Goal: Find specific page/section: Find specific page/section

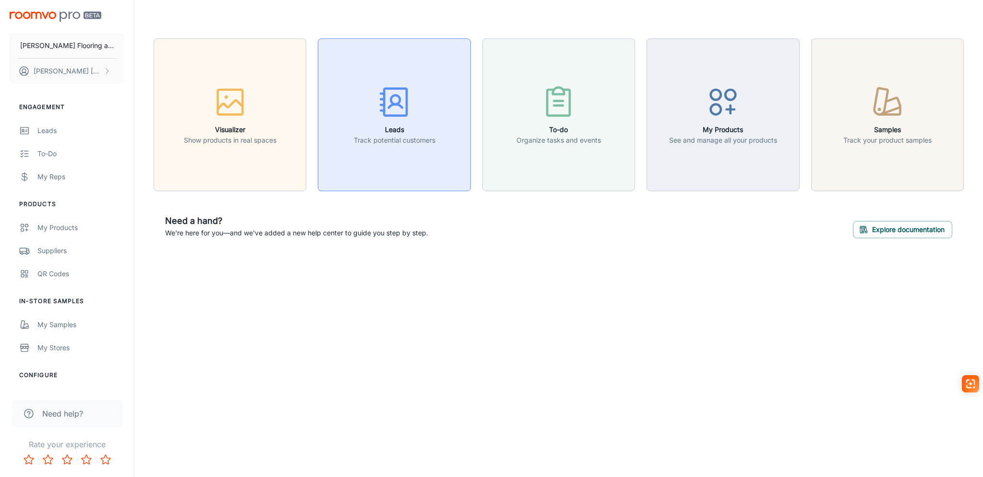
click at [379, 128] on h6 "Leads" at bounding box center [395, 129] width 82 height 11
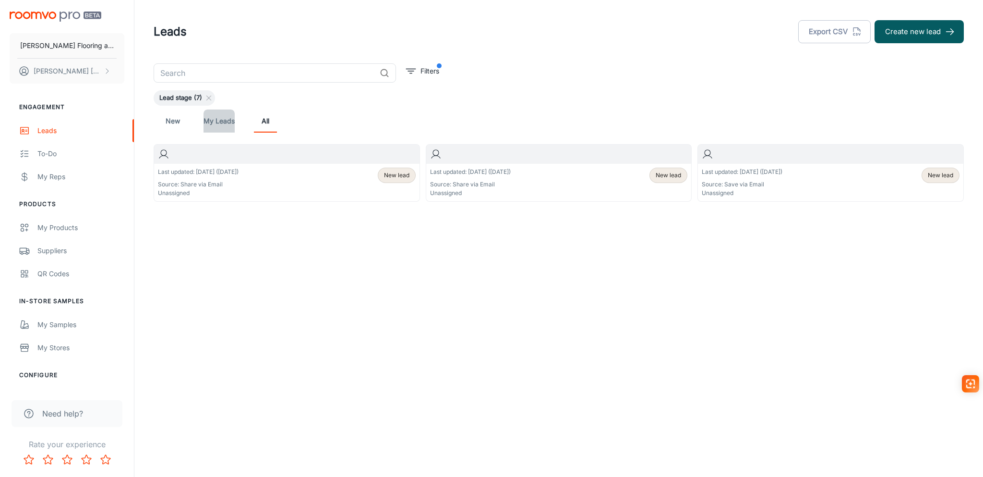
click at [225, 124] on link "My Leads" at bounding box center [218, 120] width 31 height 23
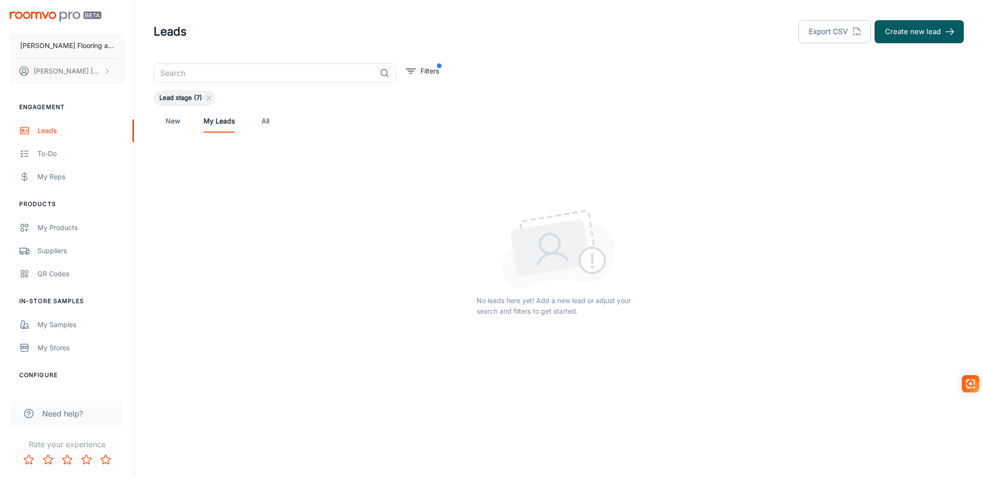
click at [167, 122] on link "New" at bounding box center [172, 120] width 23 height 23
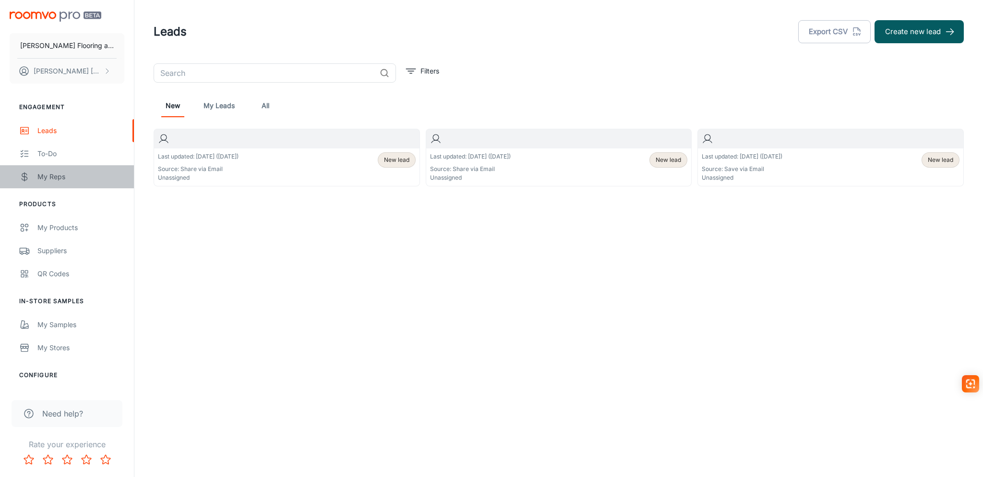
click at [58, 173] on div "My Reps" at bounding box center [80, 176] width 87 height 11
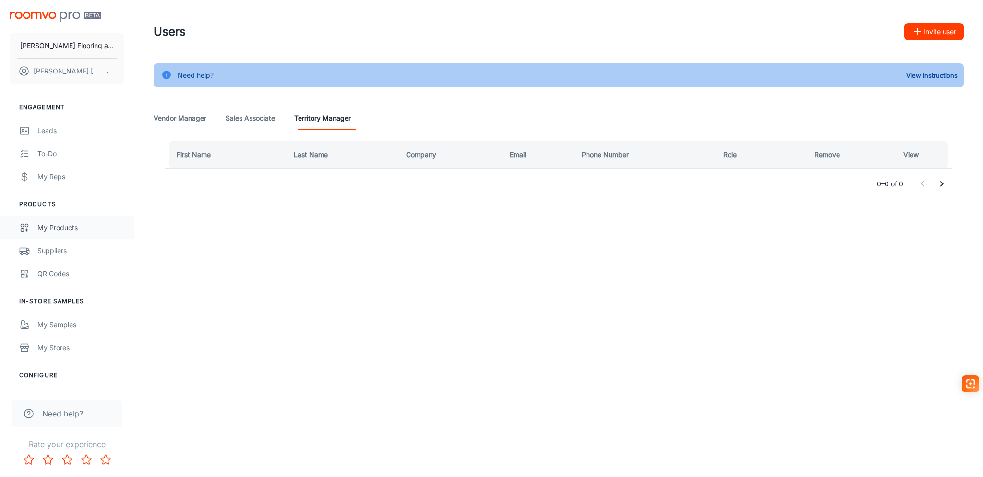
click at [60, 222] on div "My Products" at bounding box center [80, 227] width 87 height 11
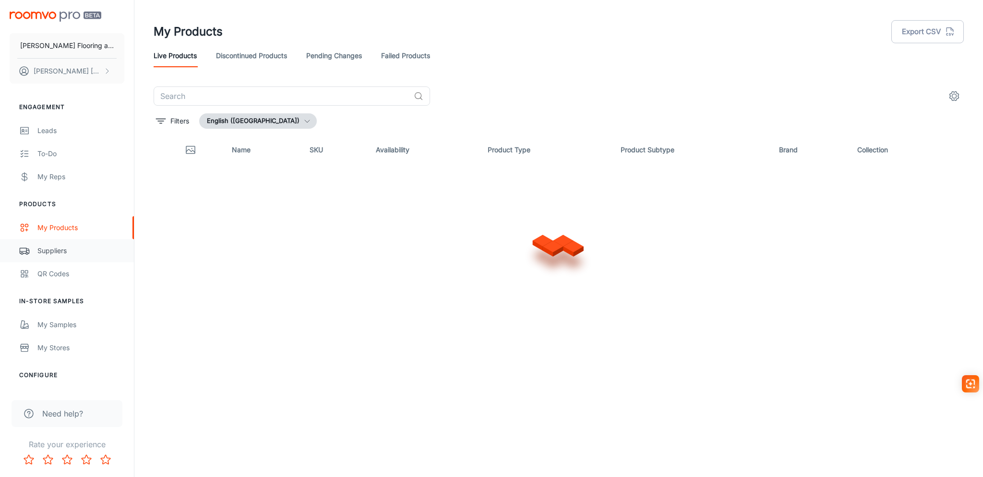
click at [62, 247] on div "Suppliers" at bounding box center [80, 250] width 87 height 11
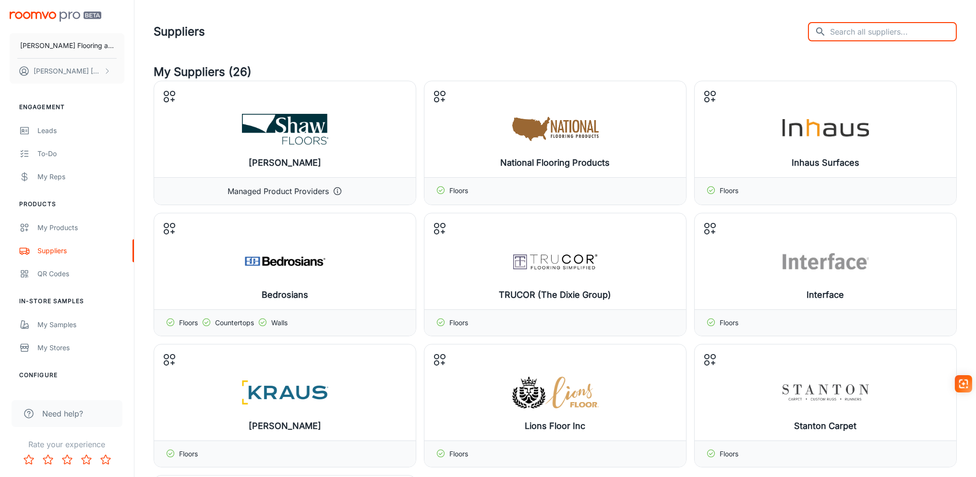
click at [859, 29] on input "text" at bounding box center [893, 31] width 127 height 19
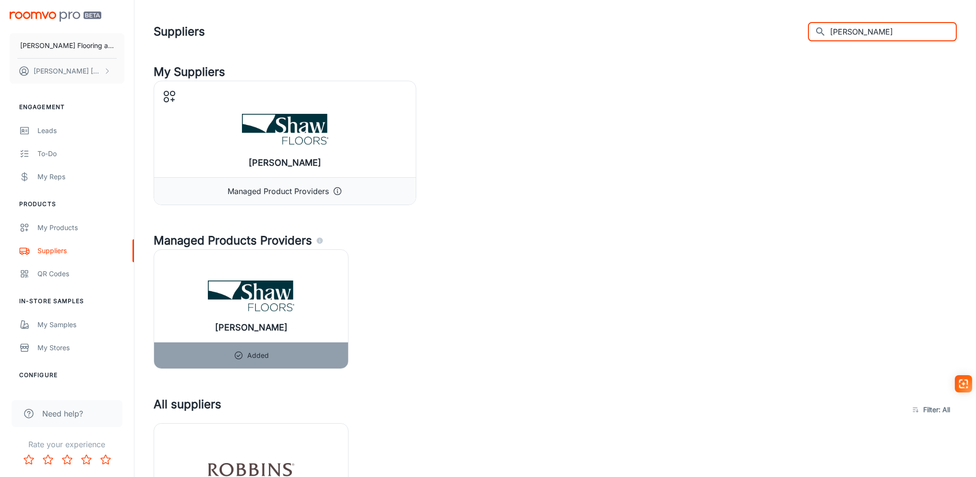
drag, startPoint x: 886, startPoint y: 32, endPoint x: 815, endPoint y: 36, distance: 70.7
click at [815, 36] on div "Suppliers ​ [PERSON_NAME] ​" at bounding box center [555, 31] width 803 height 25
drag, startPoint x: 872, startPoint y: 37, endPoint x: 841, endPoint y: 36, distance: 30.2
click at [841, 36] on div "​ lux ​" at bounding box center [882, 31] width 149 height 19
type input "mannington"
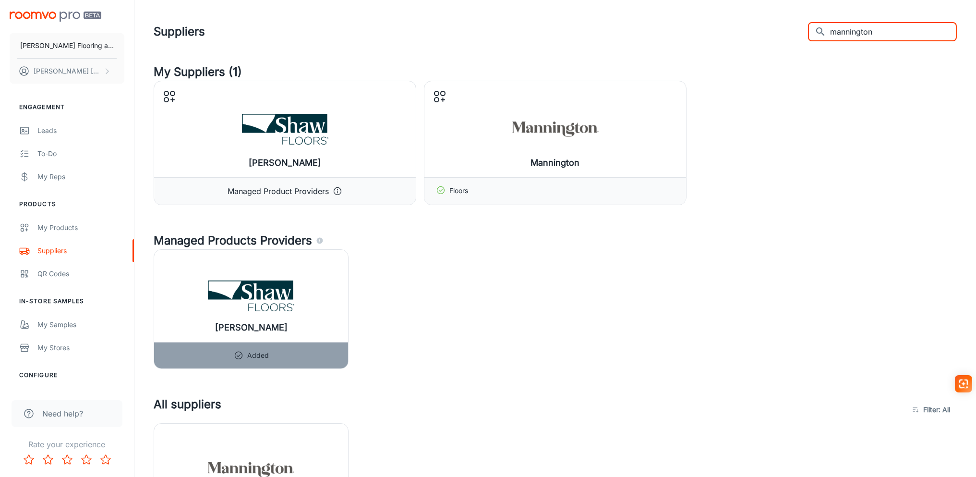
drag, startPoint x: 893, startPoint y: 31, endPoint x: 830, endPoint y: 31, distance: 62.9
click at [830, 31] on div "​ mannington ​" at bounding box center [882, 31] width 149 height 19
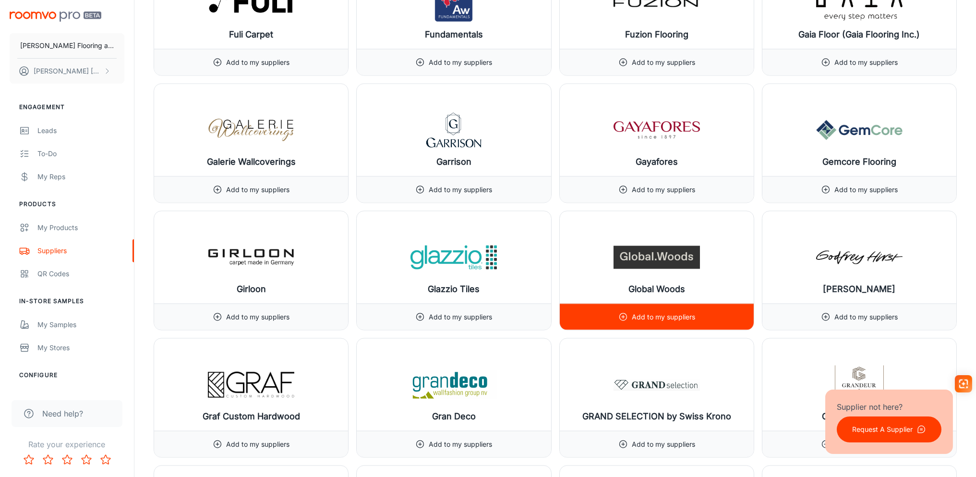
scroll to position [5423, 0]
